Goal: Task Accomplishment & Management: Manage account settings

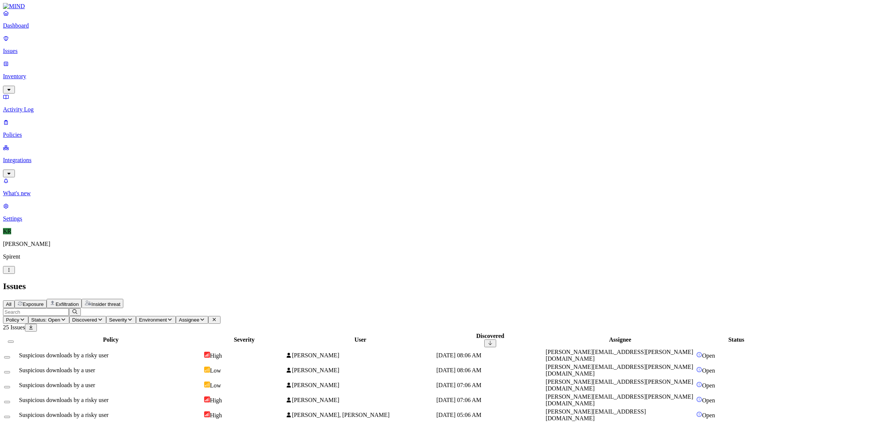
scroll to position [26, 0]
click at [285, 393] on td "High" at bounding box center [244, 400] width 81 height 14
click at [203, 412] on div "Suspicious downloads by a risky user" at bounding box center [111, 415] width 184 height 7
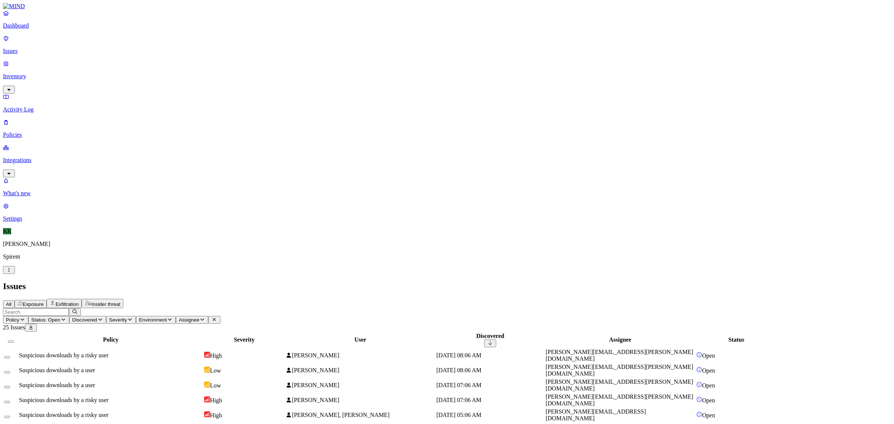
drag, startPoint x: 768, startPoint y: 190, endPoint x: 800, endPoint y: 198, distance: 33.2
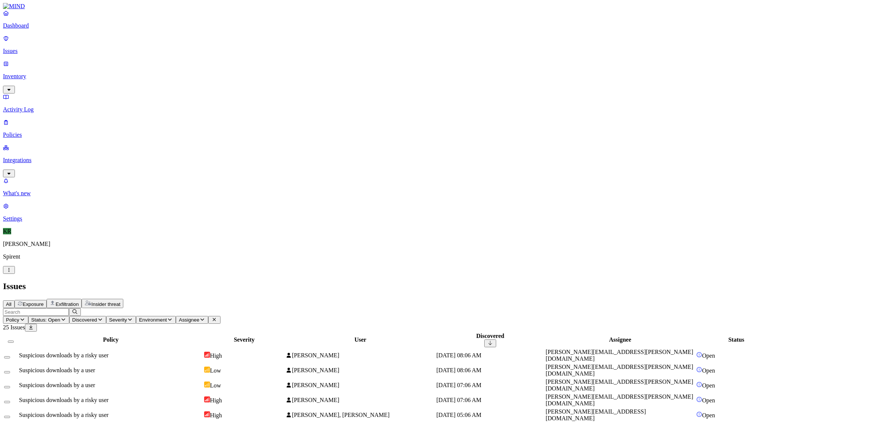
click at [14, 340] on button "Select all" at bounding box center [11, 341] width 6 height 2
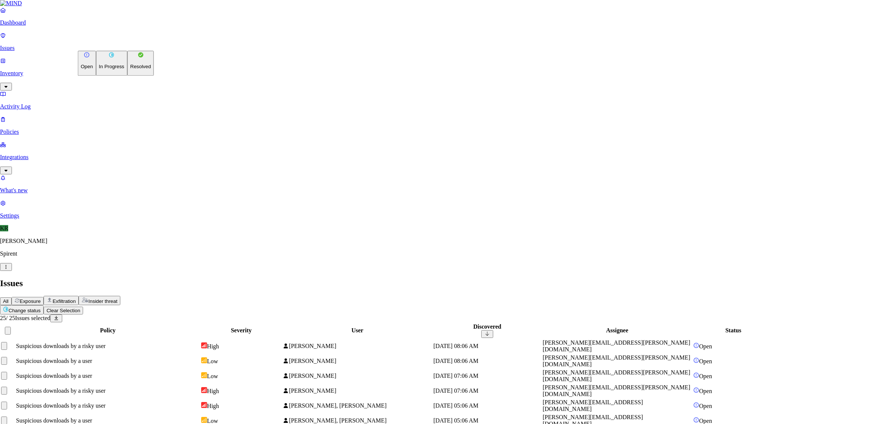
click at [112, 45] on html "Dashboard Issues Inventory Activity Log Policies Integrations What's new 1 Sett…" at bounding box center [447, 333] width 894 height 667
click at [130, 70] on p "Resolved" at bounding box center [140, 67] width 21 height 6
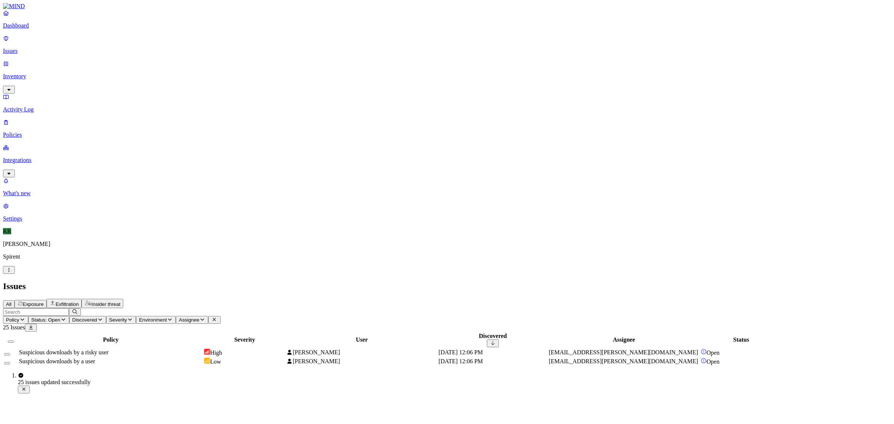
click at [203, 349] on div "Suspicious downloads by a risky user" at bounding box center [111, 352] width 184 height 7
click at [14, 340] on button "Select all" at bounding box center [11, 341] width 6 height 2
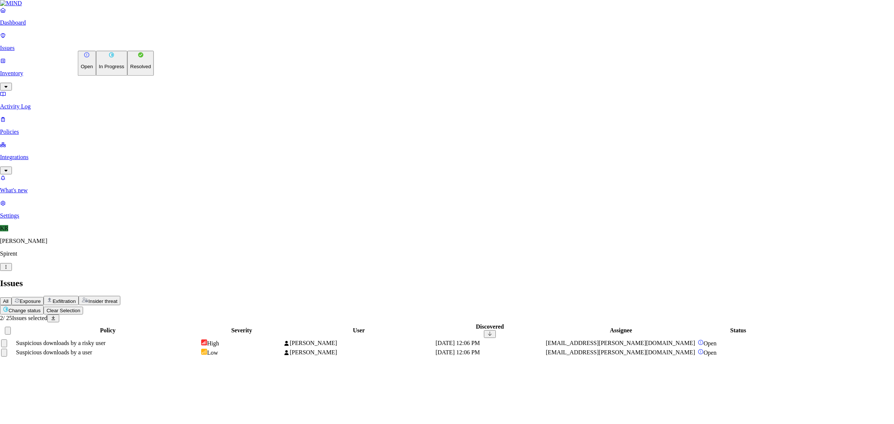
click at [121, 47] on html "Dashboard Issues Inventory Activity Log Policies Integrations What's new 1 Sett…" at bounding box center [447, 181] width 894 height 363
click at [130, 70] on p "Resolved" at bounding box center [140, 67] width 21 height 6
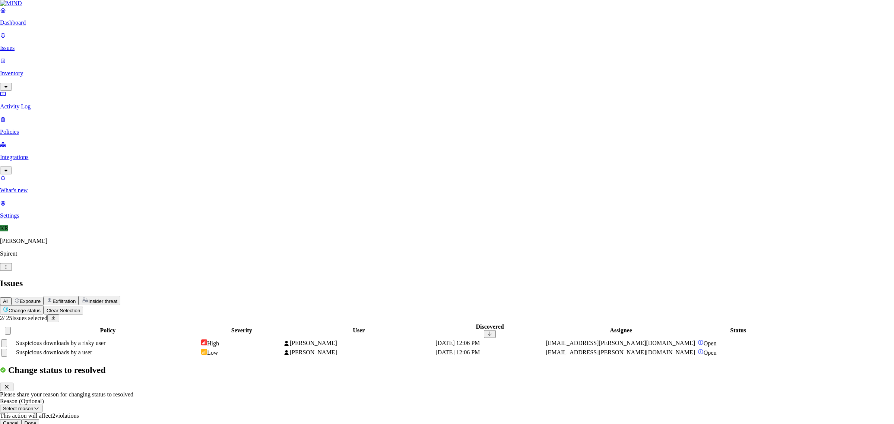
click at [39, 419] on button "Done" at bounding box center [31, 423] width 18 height 8
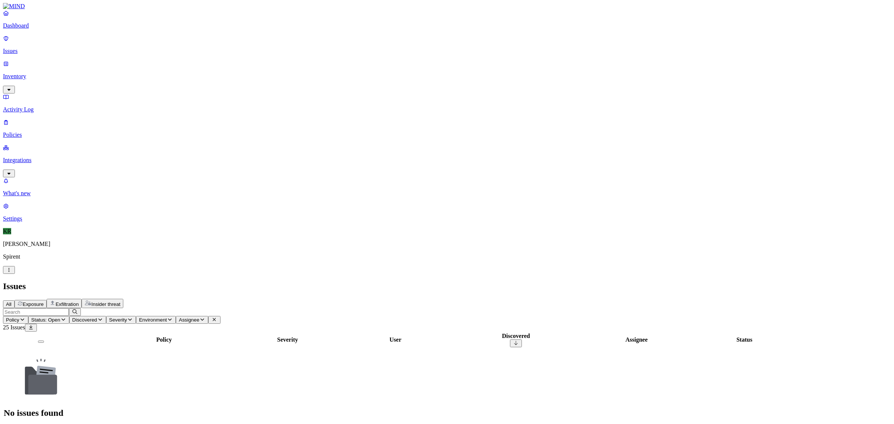
click at [82, 299] on button "Exfiltration" at bounding box center [64, 303] width 35 height 9
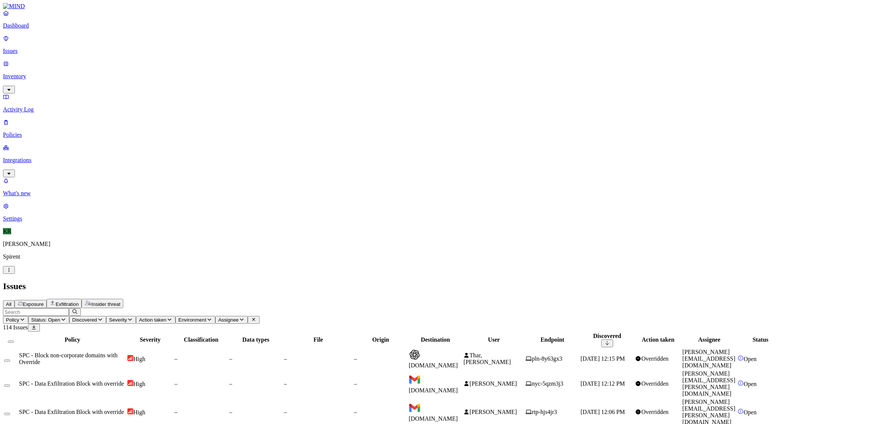
scroll to position [23, 0]
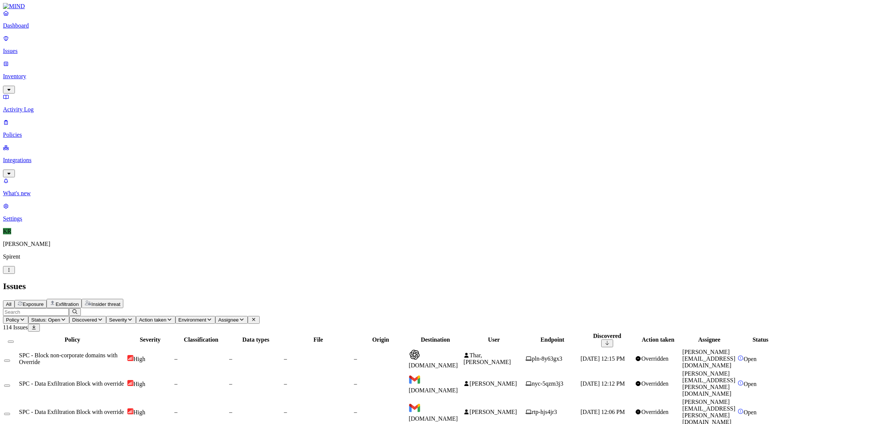
click at [14, 340] on button "Select all" at bounding box center [11, 341] width 6 height 2
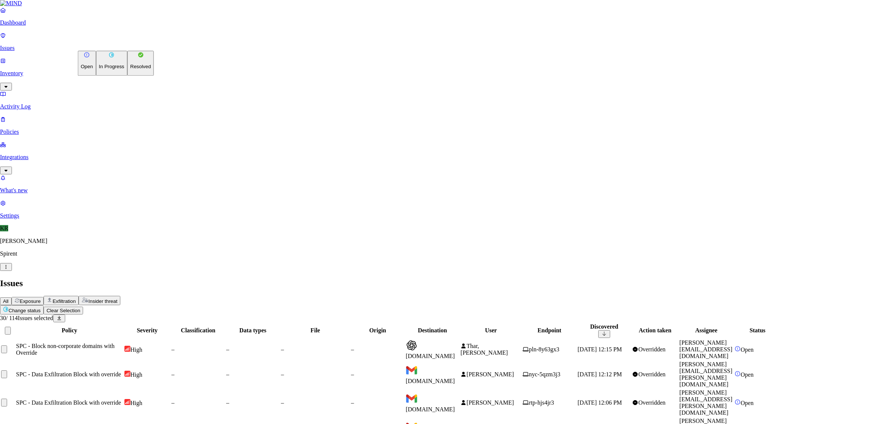
click at [130, 70] on p "Resolved" at bounding box center [140, 67] width 21 height 6
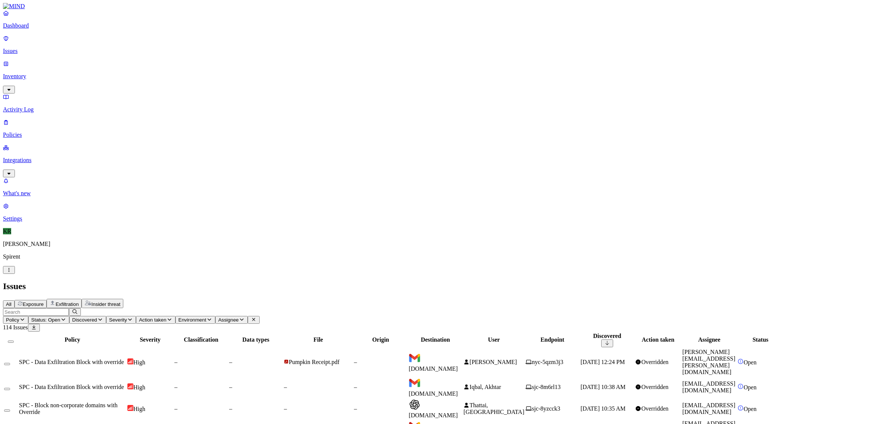
drag, startPoint x: 715, startPoint y: 8, endPoint x: 715, endPoint y: 12, distance: 4.1
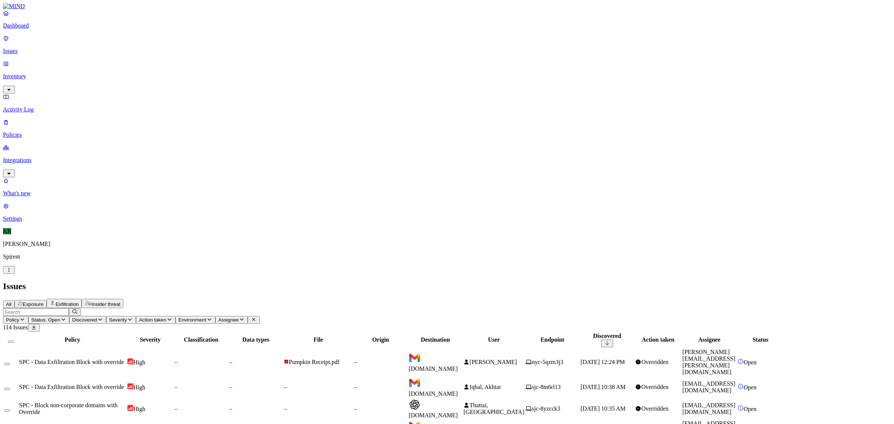
click at [14, 340] on button "Select all" at bounding box center [11, 341] width 6 height 2
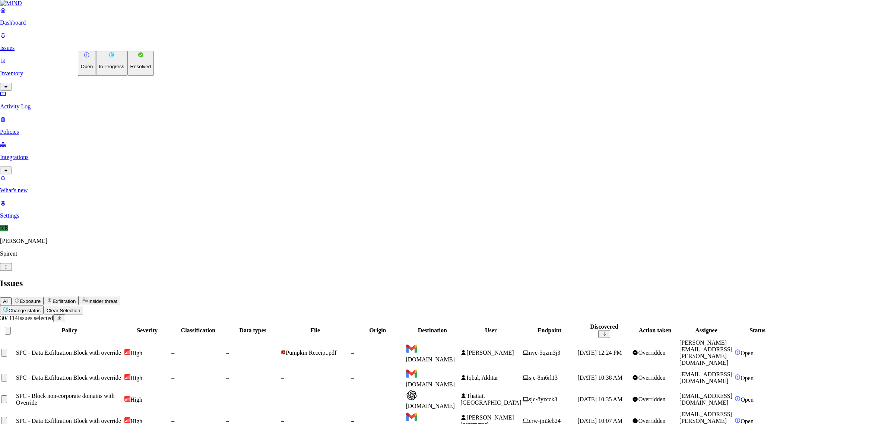
click at [130, 70] on p "Resolved" at bounding box center [140, 67] width 21 height 6
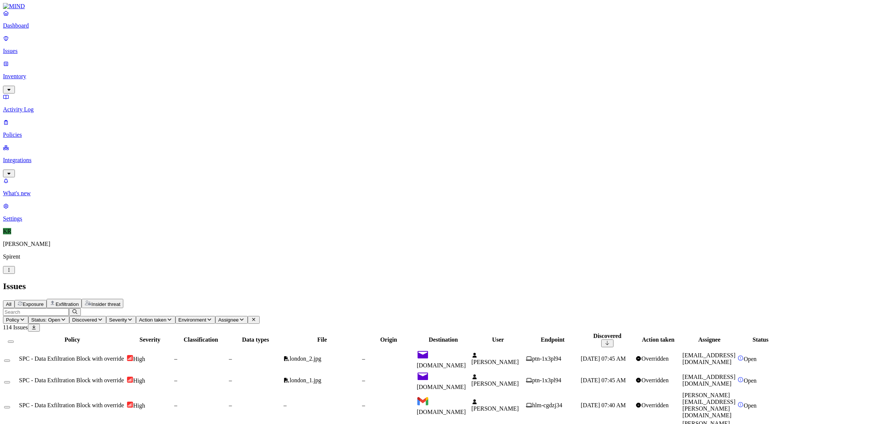
scroll to position [47, 0]
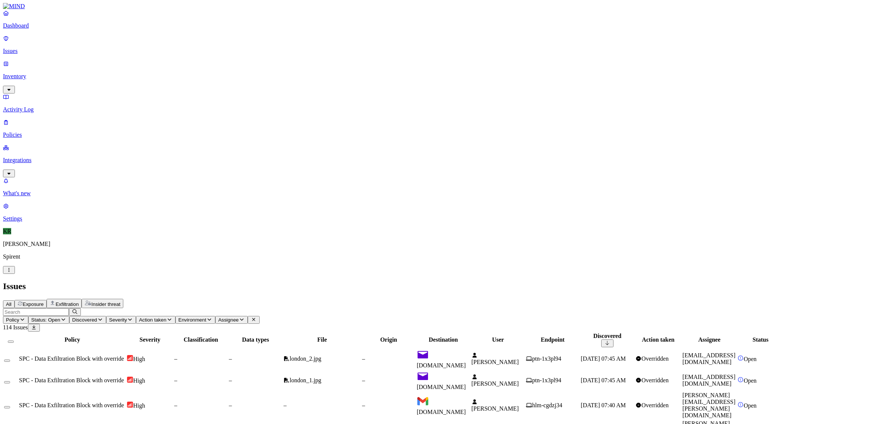
scroll to position [115, 0]
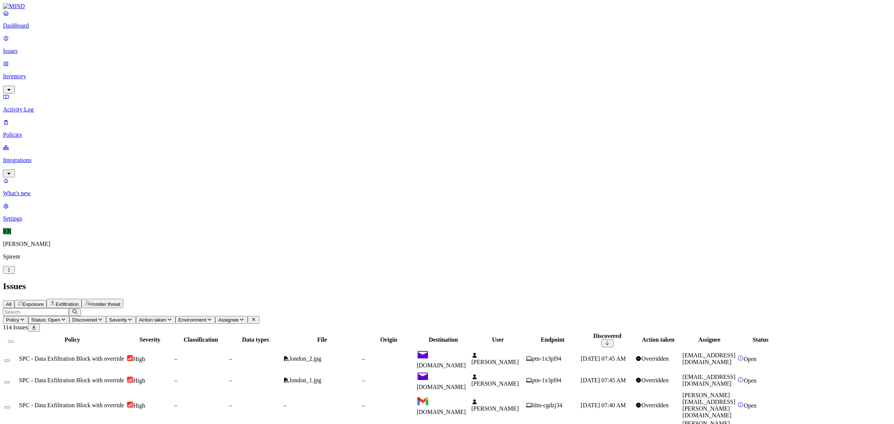
scroll to position [11, 0]
click at [14, 340] on button "Select all" at bounding box center [11, 341] width 6 height 2
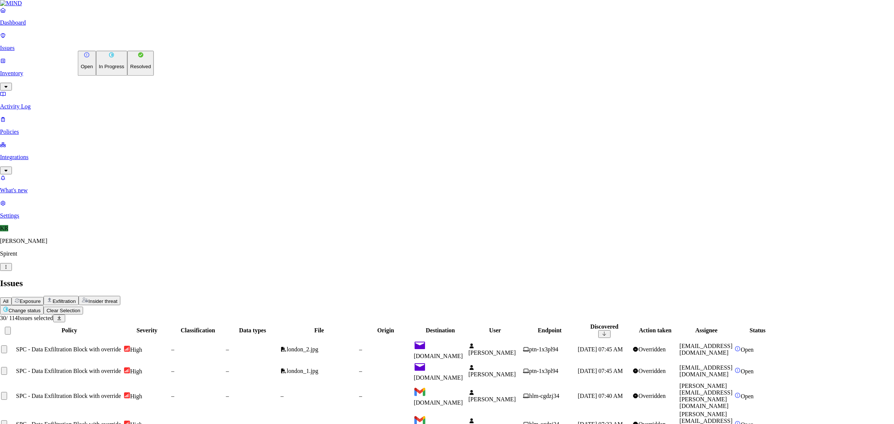
click at [130, 70] on p "Resolved" at bounding box center [140, 67] width 21 height 6
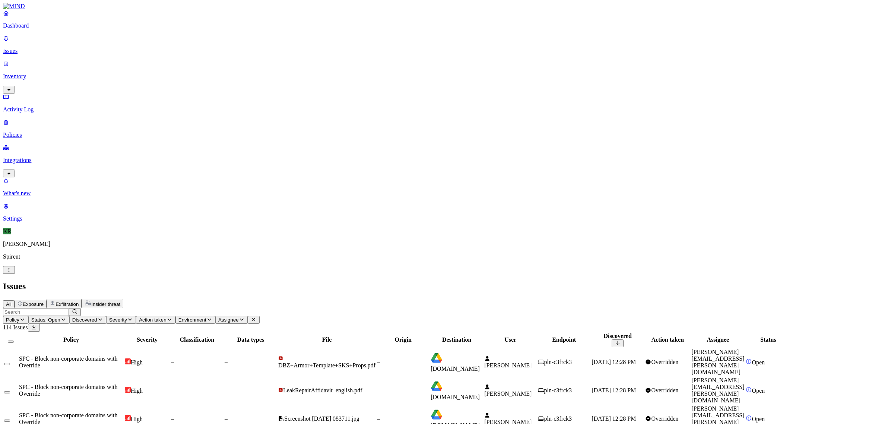
scroll to position [115, 0]
click at [18, 336] on div at bounding box center [10, 339] width 13 height 7
click at [14, 340] on button "Select all" at bounding box center [11, 341] width 6 height 2
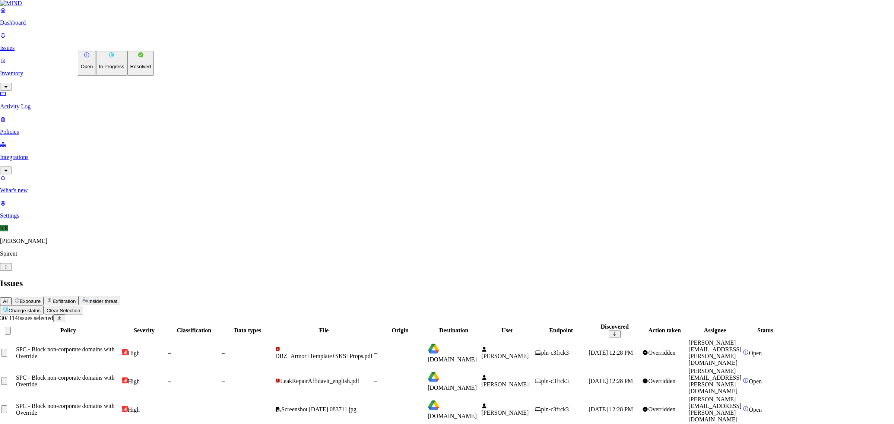
click at [127, 76] on button "Resolved" at bounding box center [140, 63] width 27 height 25
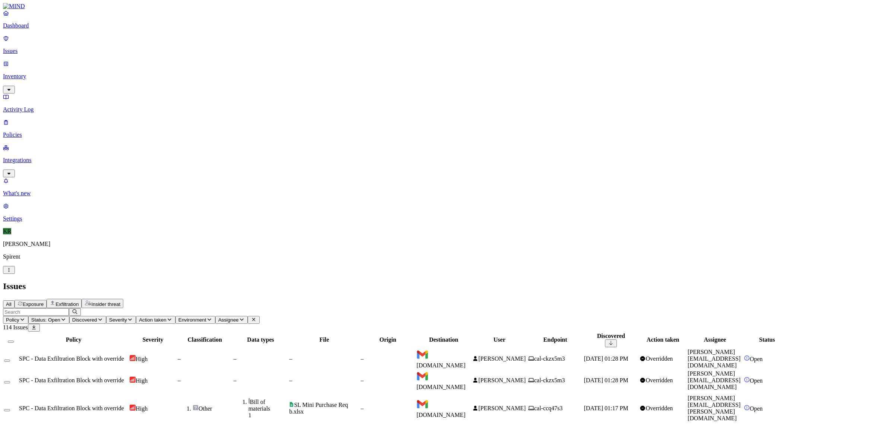
scroll to position [0, 0]
click at [466, 384] on span "[DOMAIN_NAME]" at bounding box center [440, 387] width 49 height 6
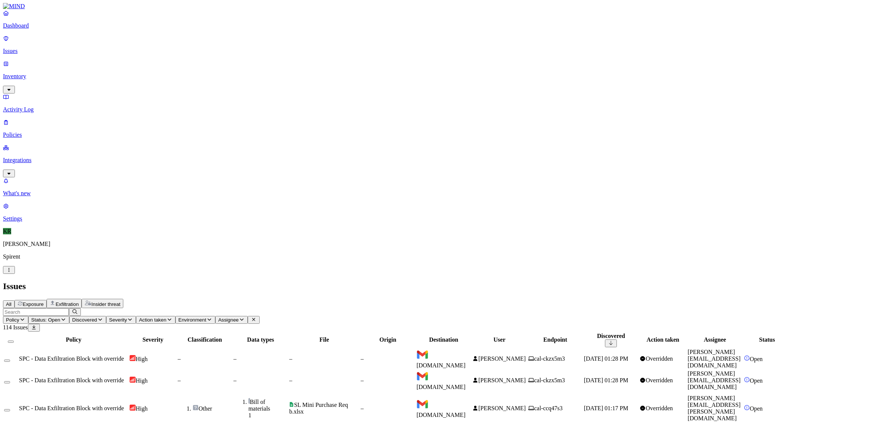
click at [14, 340] on button "Select all" at bounding box center [11, 341] width 6 height 2
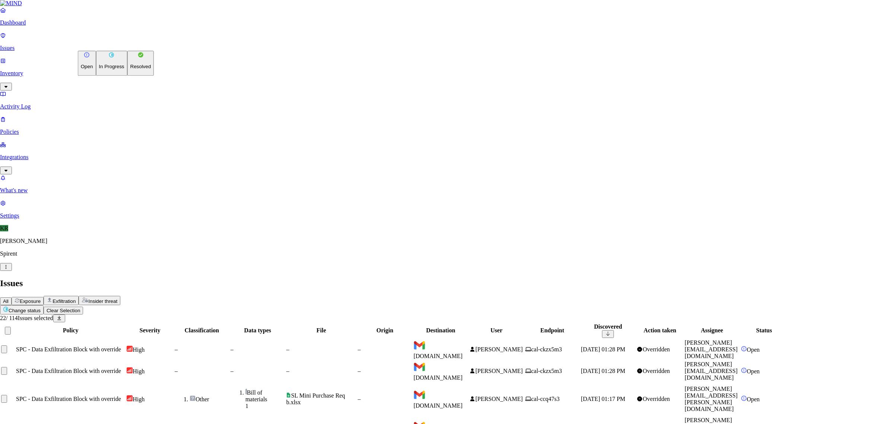
click at [127, 76] on button "Resolved" at bounding box center [140, 63] width 27 height 25
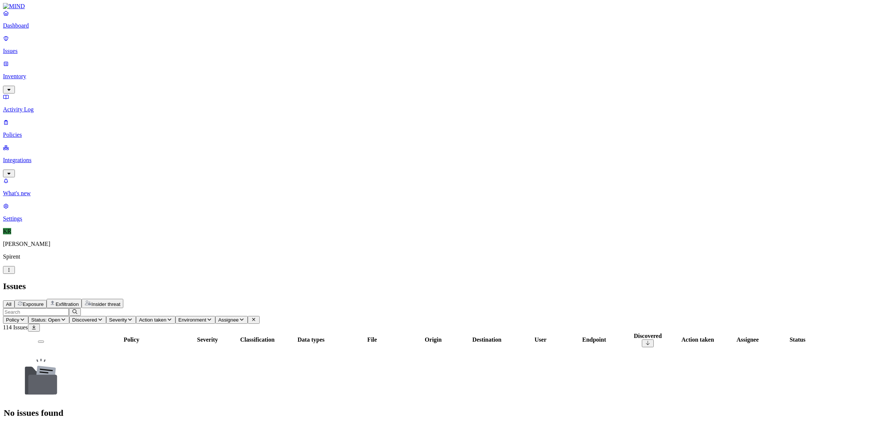
click at [12, 301] on span "All" at bounding box center [9, 304] width 6 height 6
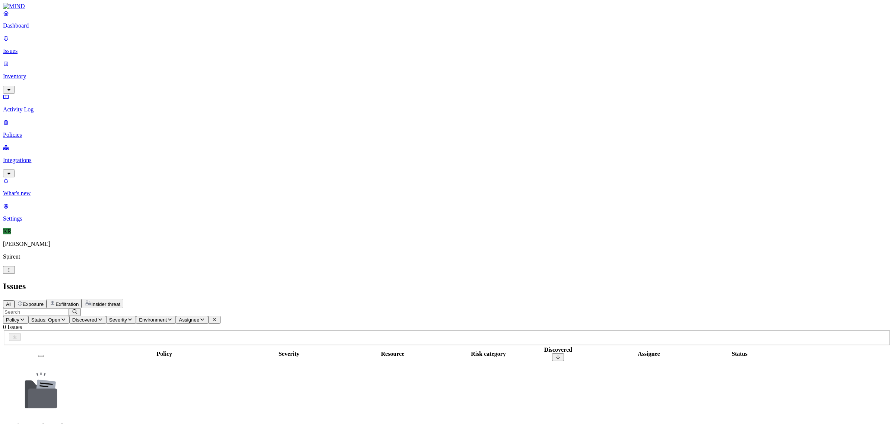
click at [60, 317] on span "Status: Open" at bounding box center [45, 320] width 29 height 6
click at [210, 93] on span "In Progress" at bounding box center [205, 99] width 20 height 13
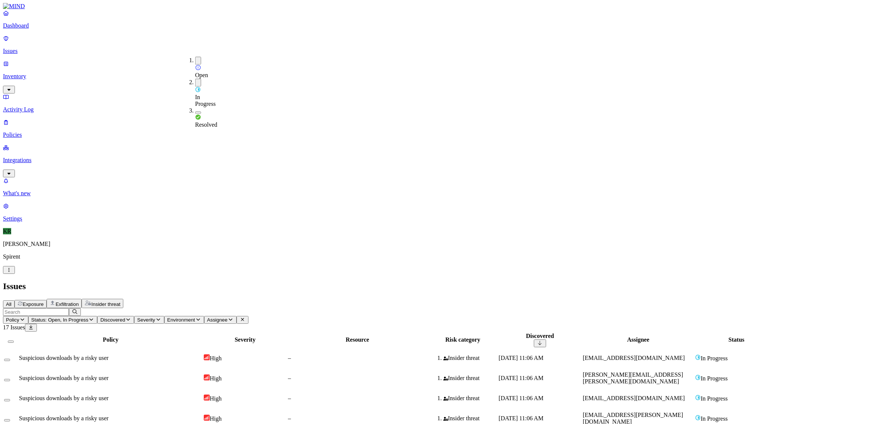
click at [195, 60] on button "button" at bounding box center [198, 61] width 6 height 8
click at [18, 348] on td at bounding box center [11, 357] width 14 height 19
click at [10, 359] on button "Select row" at bounding box center [7, 360] width 6 height 2
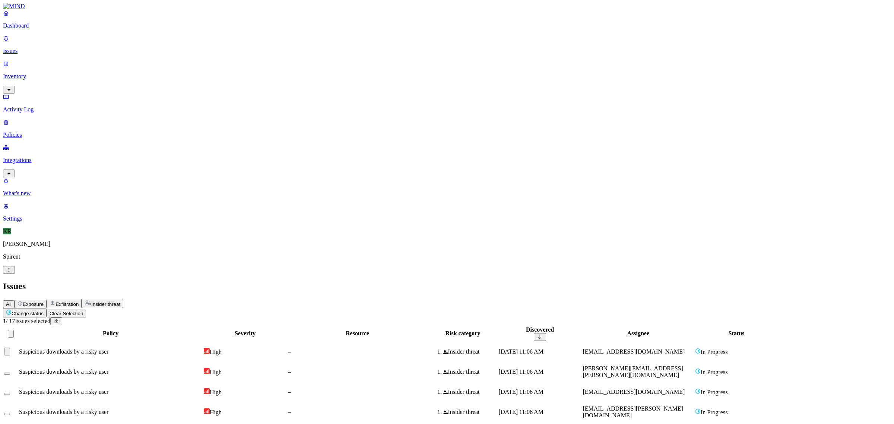
click at [10, 372] on button "Select row" at bounding box center [7, 373] width 6 height 2
click at [10, 393] on button "Select row" at bounding box center [7, 394] width 6 height 2
click at [10, 413] on button "Select row" at bounding box center [7, 414] width 6 height 2
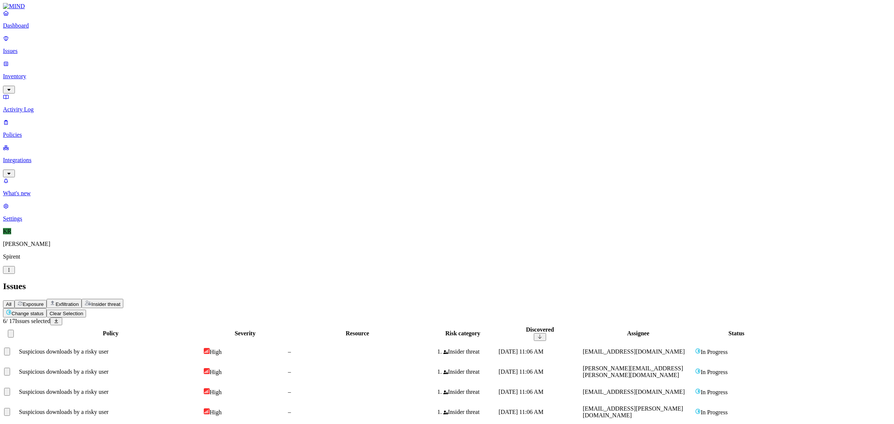
click at [118, 44] on html "Dashboard Issues Inventory Activity Log Policies Integrations What's new 1 Sett…" at bounding box center [447, 345] width 894 height 690
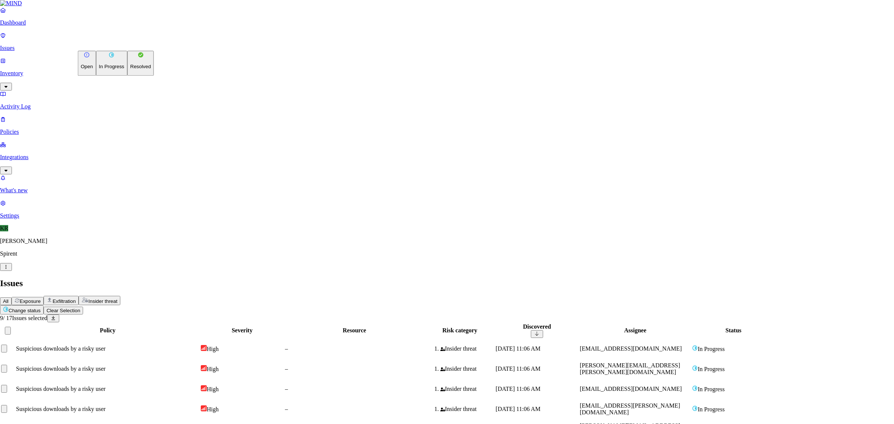
click at [130, 70] on p "Resolved" at bounding box center [140, 67] width 21 height 6
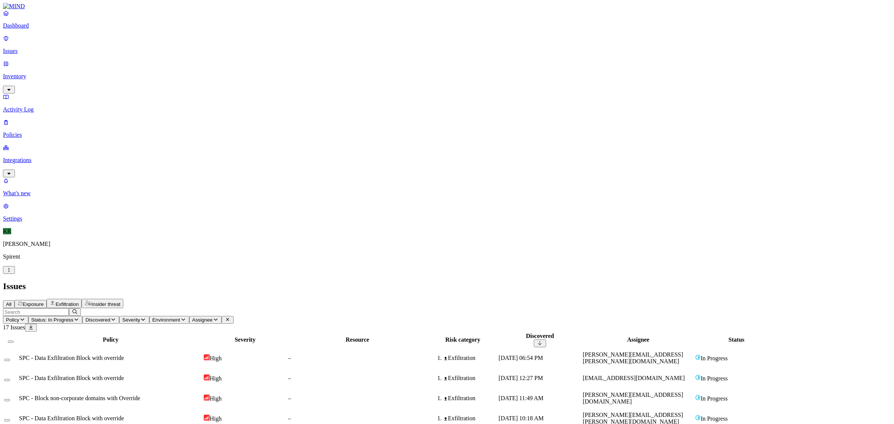
click at [31, 29] on p "Dashboard" at bounding box center [447, 25] width 888 height 7
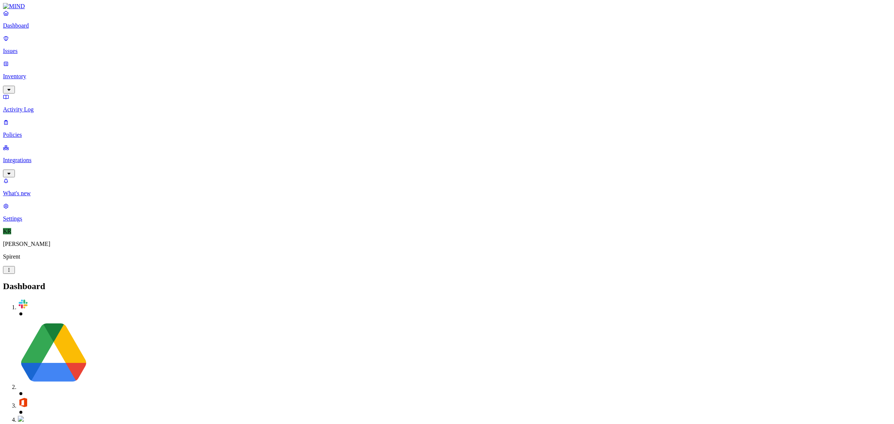
drag, startPoint x: 23, startPoint y: 49, endPoint x: 28, endPoint y: 50, distance: 4.5
click at [25, 50] on p "Issues" at bounding box center [447, 51] width 888 height 7
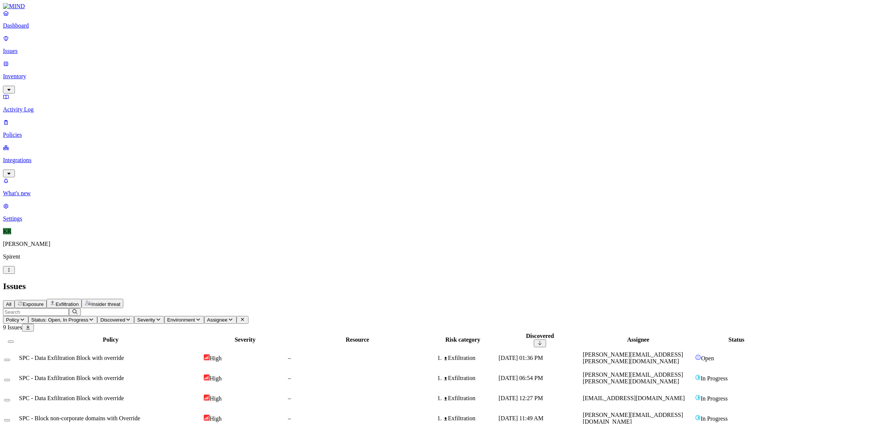
click at [27, 29] on p "Dashboard" at bounding box center [447, 25] width 888 height 7
